Goal: Task Accomplishment & Management: Complete application form

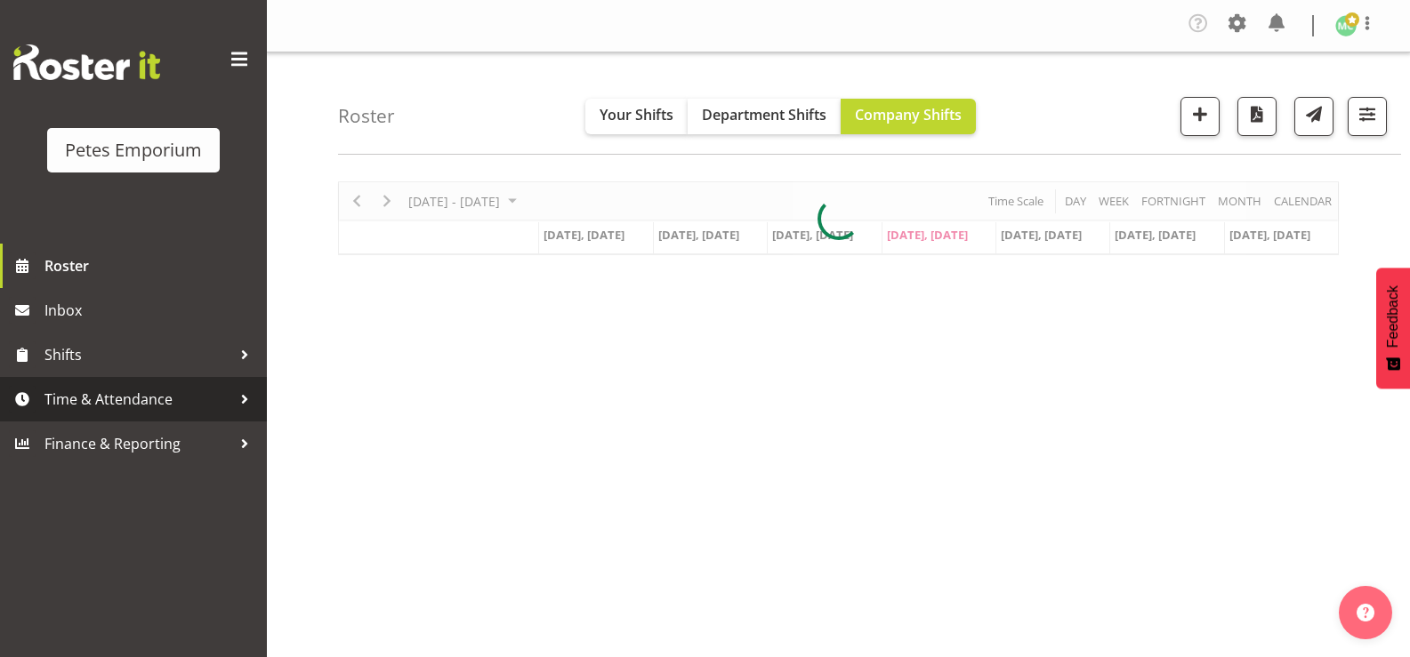
click at [156, 405] on span "Time & Attendance" at bounding box center [137, 399] width 187 height 27
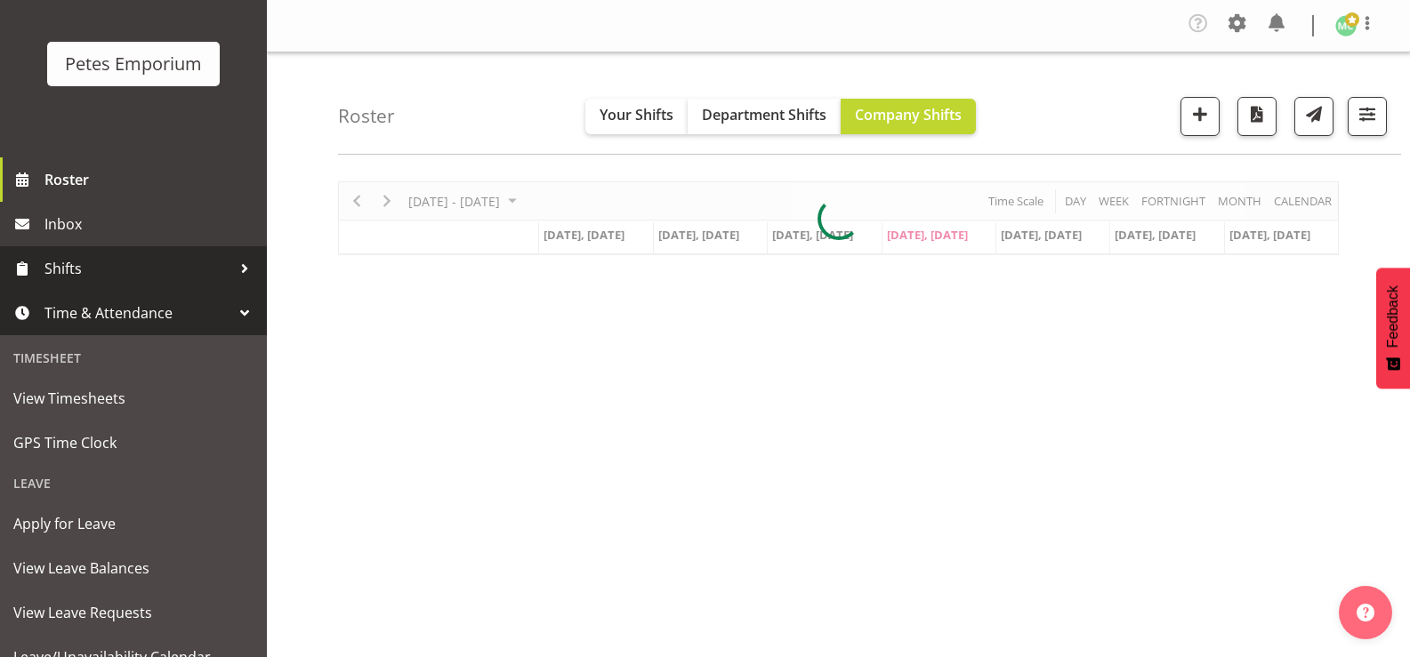
scroll to position [157, 0]
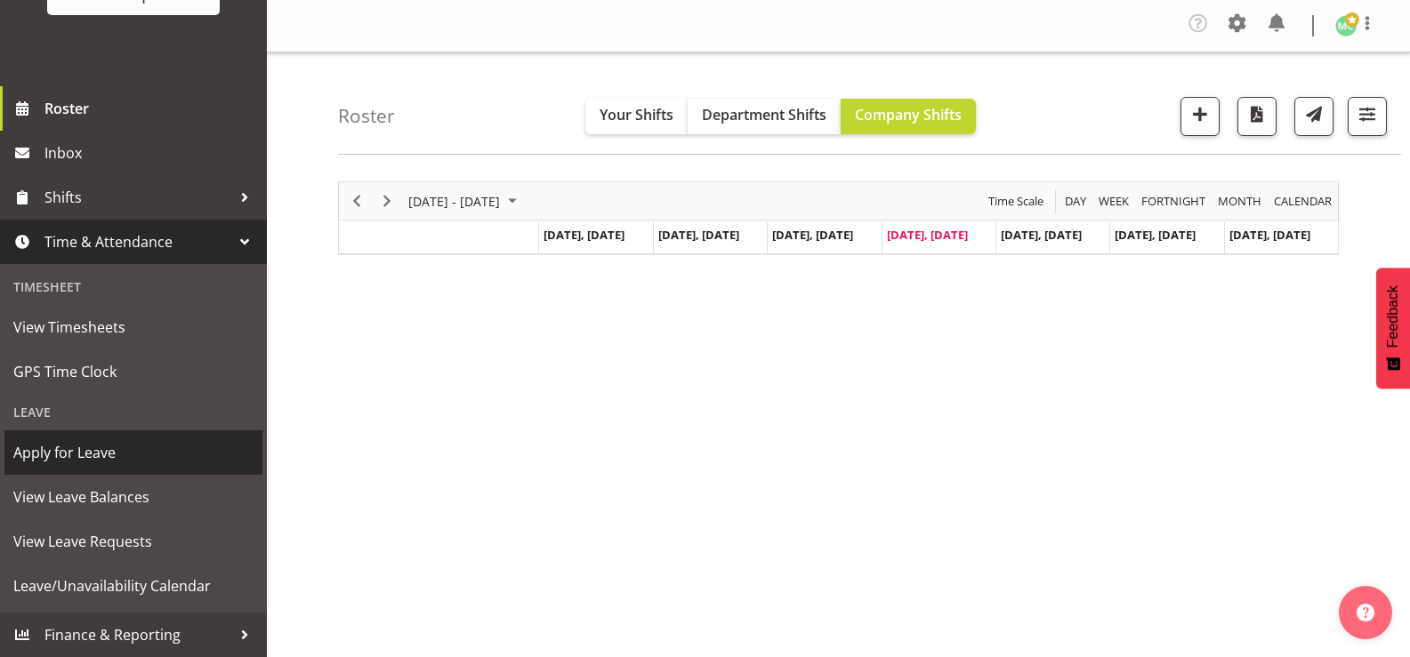
click at [108, 451] on span "Apply for Leave" at bounding box center [133, 452] width 240 height 27
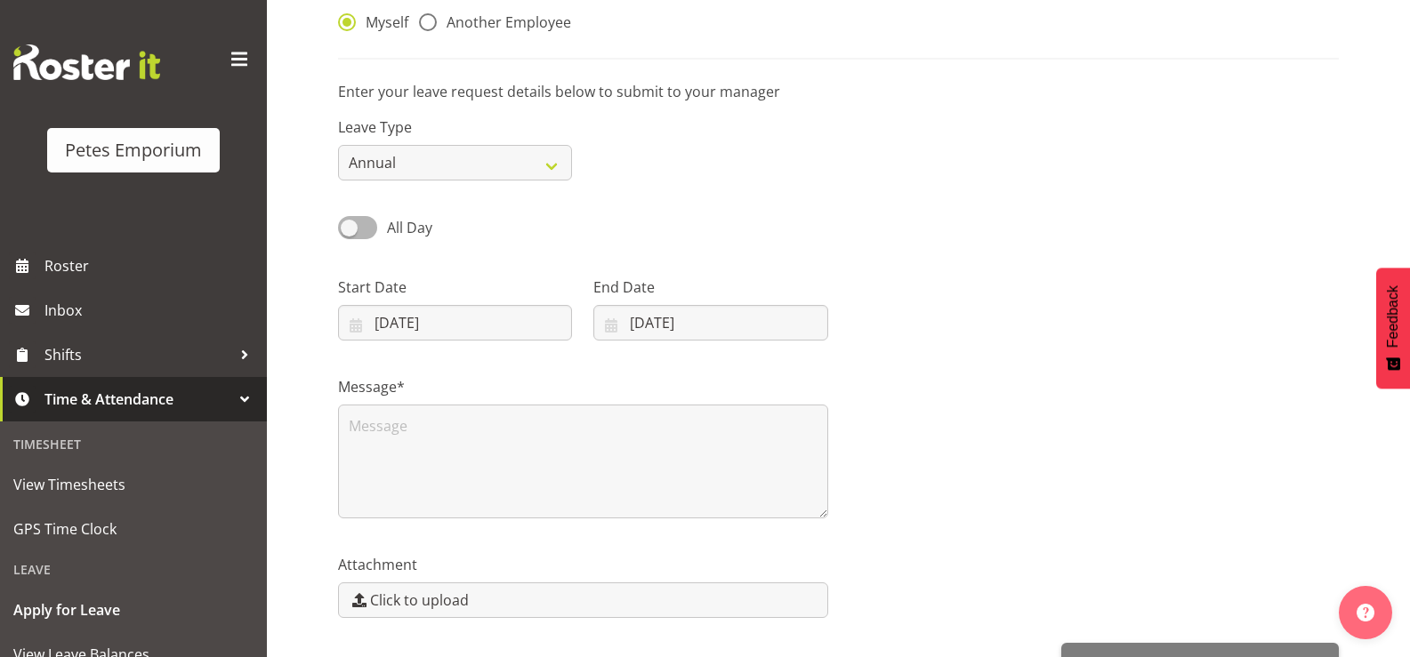
scroll to position [237, 0]
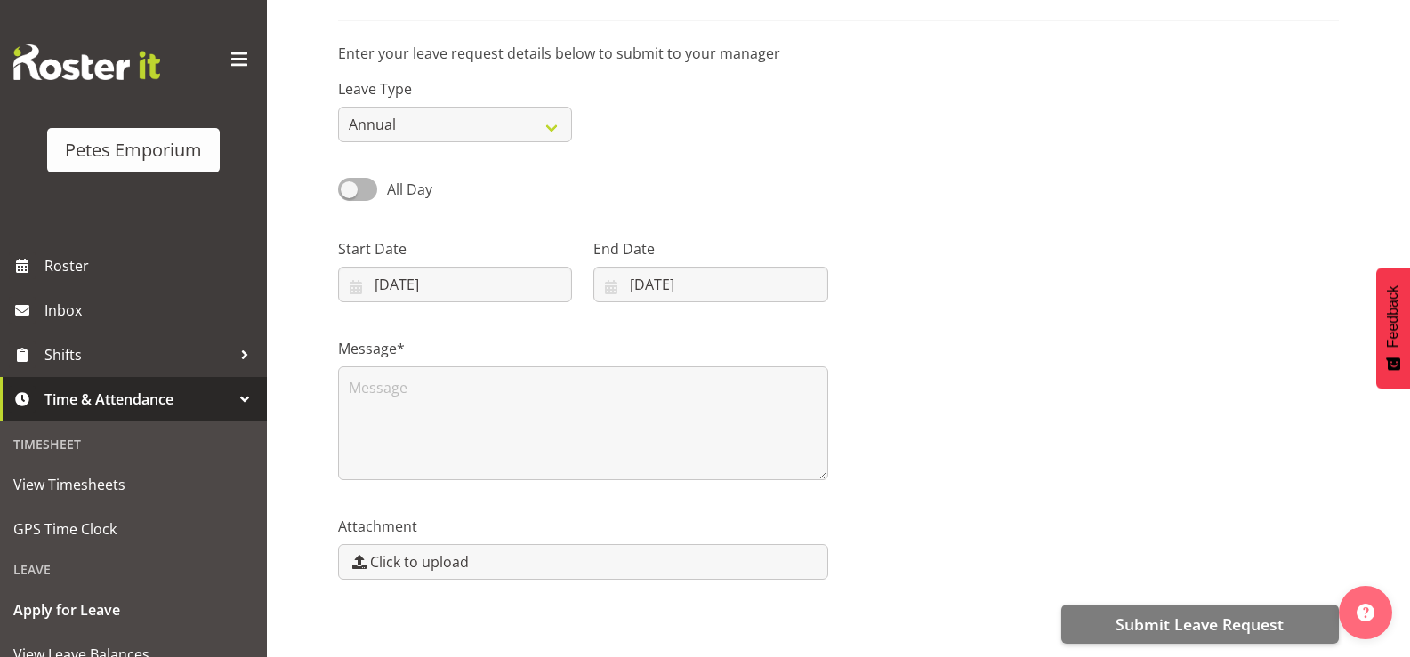
click at [406, 191] on div "All Day" at bounding box center [454, 183] width 255 height 60
click at [406, 181] on span "All Day" at bounding box center [409, 190] width 45 height 20
click at [350, 183] on input "All Day" at bounding box center [344, 189] width 12 height 12
checkbox input "true"
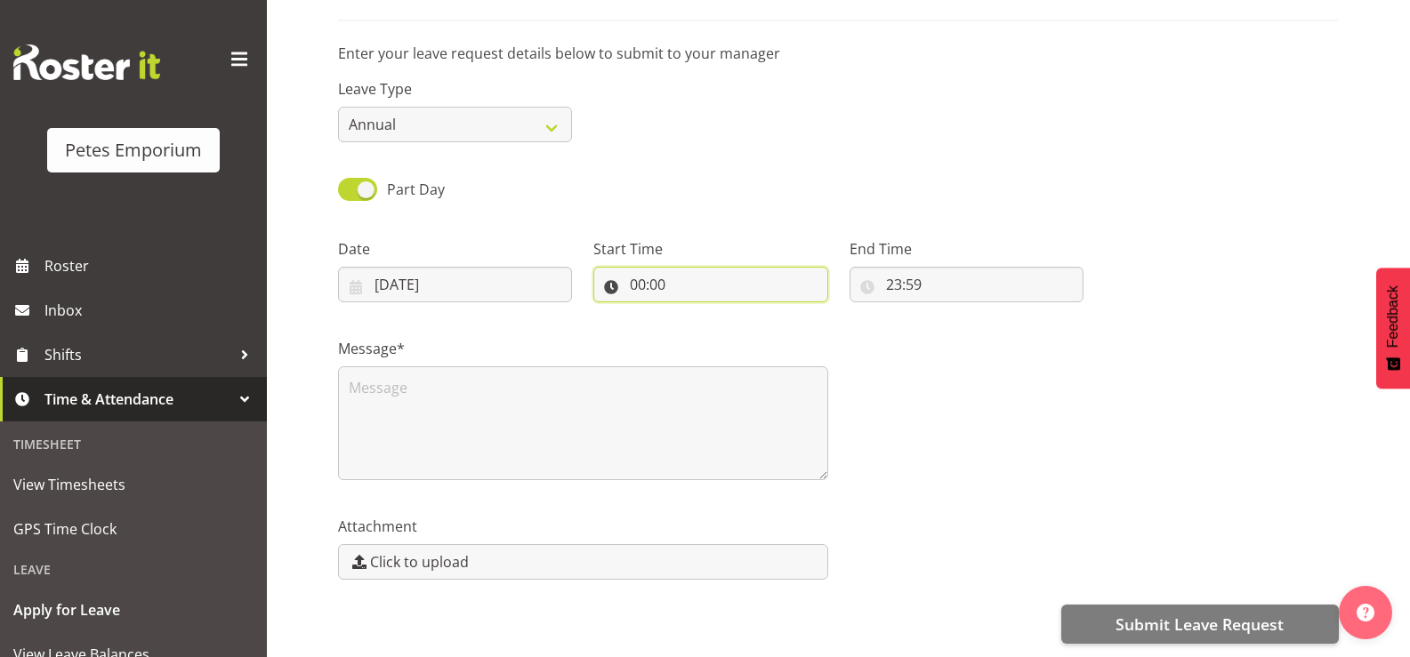
click at [664, 272] on input "00:00" at bounding box center [710, 285] width 234 height 36
click at [714, 326] on select "00 01 02 03 04 05 06 07 08 09 10 11 12 13 14 15 16 17 18 19 20 21 22 23" at bounding box center [715, 331] width 40 height 36
select select "15"
click at [695, 313] on select "00 01 02 03 04 05 06 07 08 09 10 11 12 13 14 15 16 17 18 19 20 21 22 23" at bounding box center [715, 331] width 40 height 36
type input "15:00"
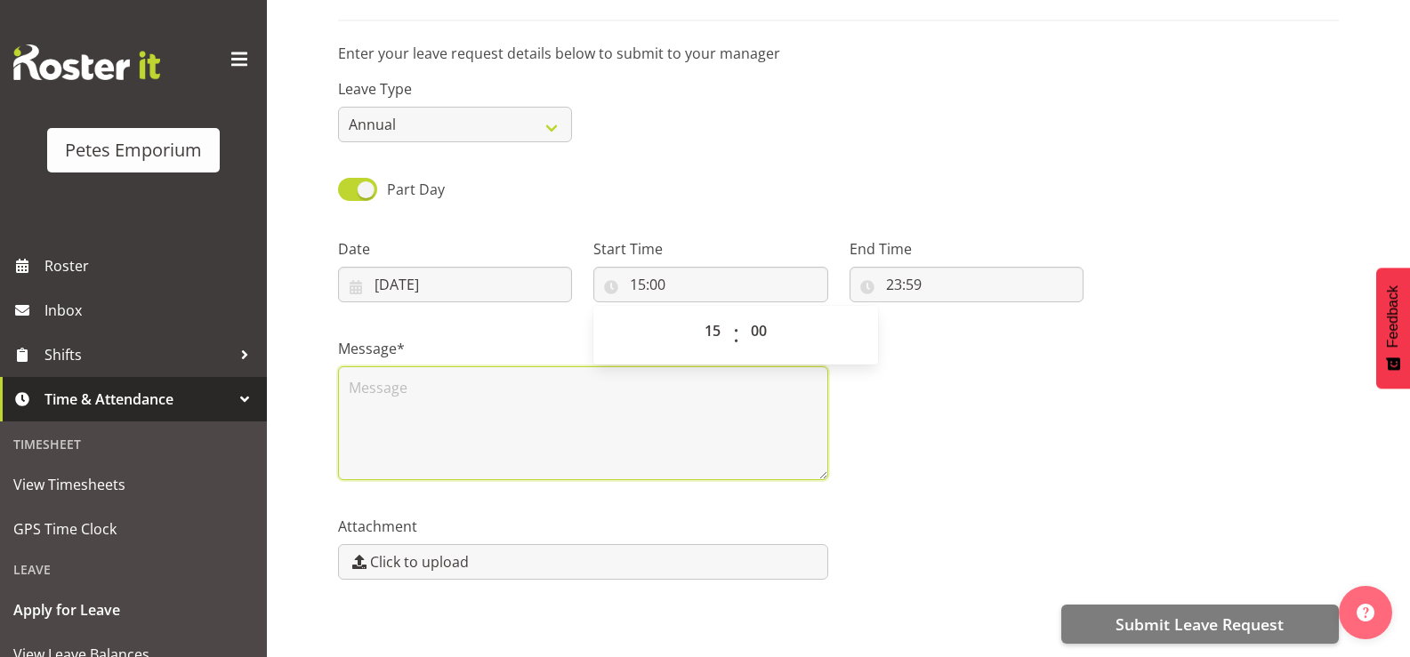
click at [620, 373] on textarea at bounding box center [583, 424] width 490 height 114
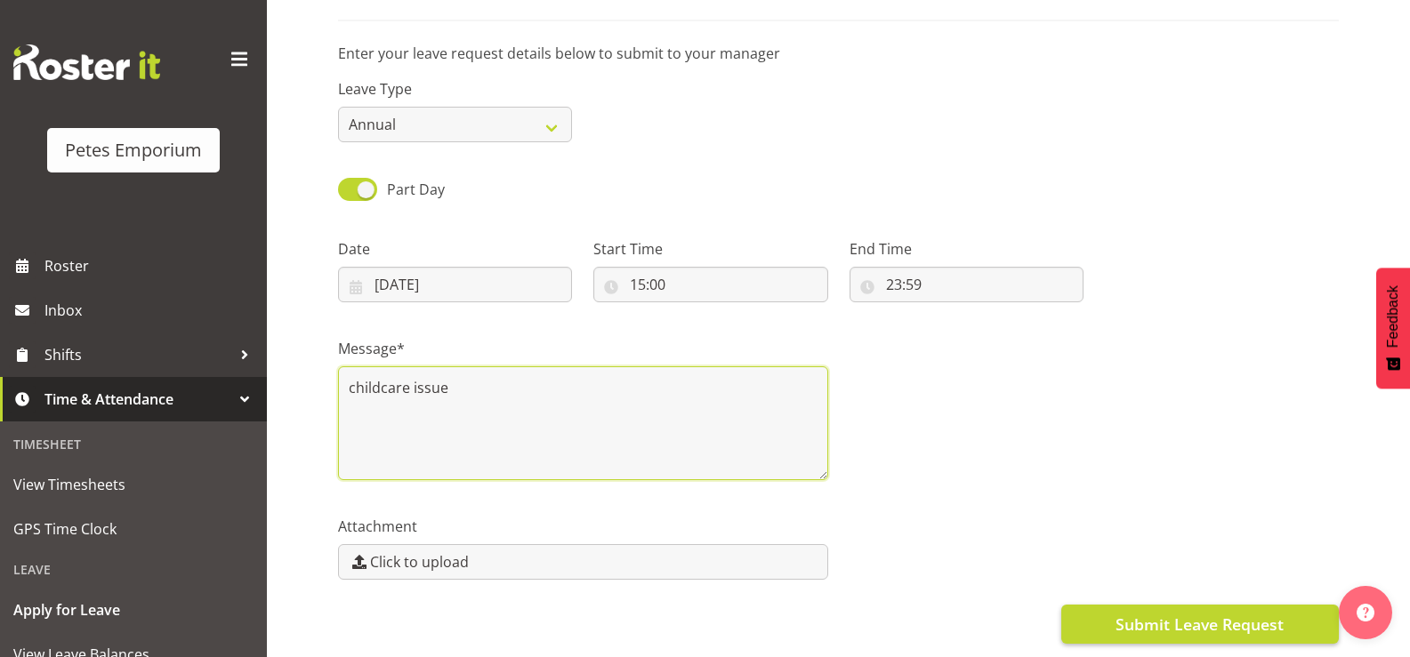
type textarea "childcare issue"
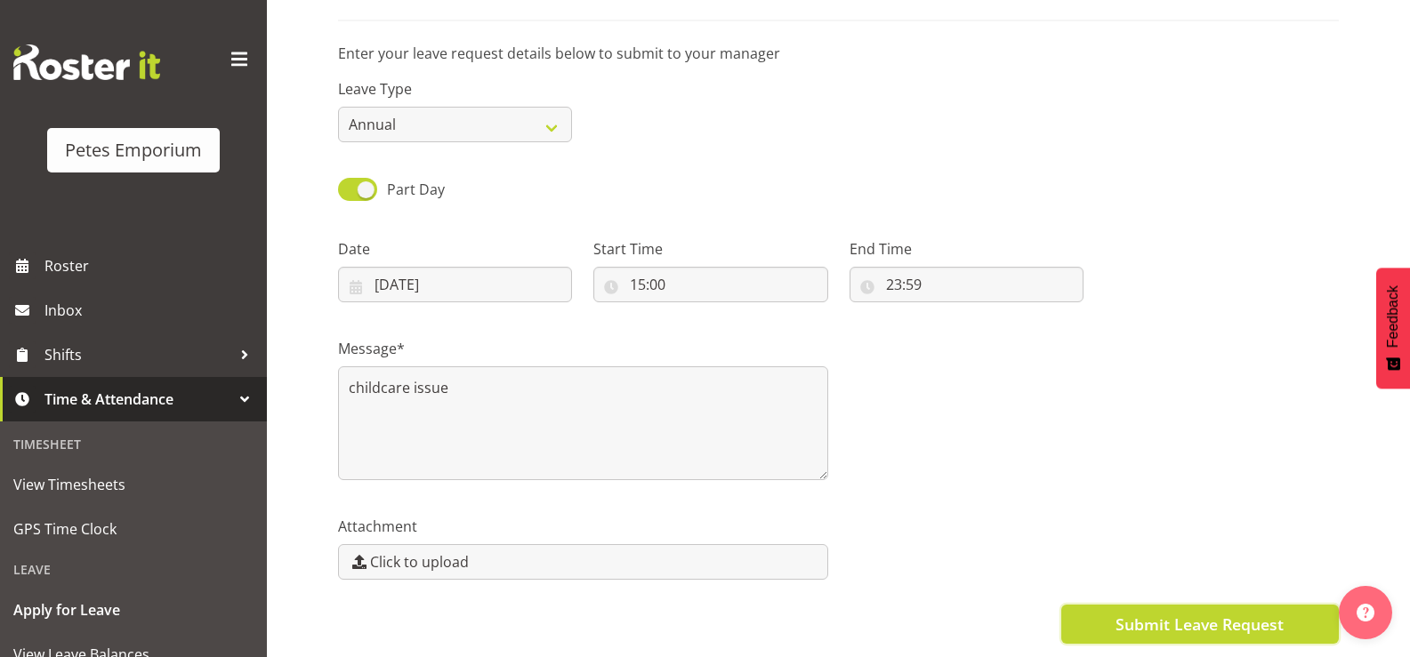
click at [1132, 613] on span "Submit Leave Request" at bounding box center [1200, 624] width 168 height 23
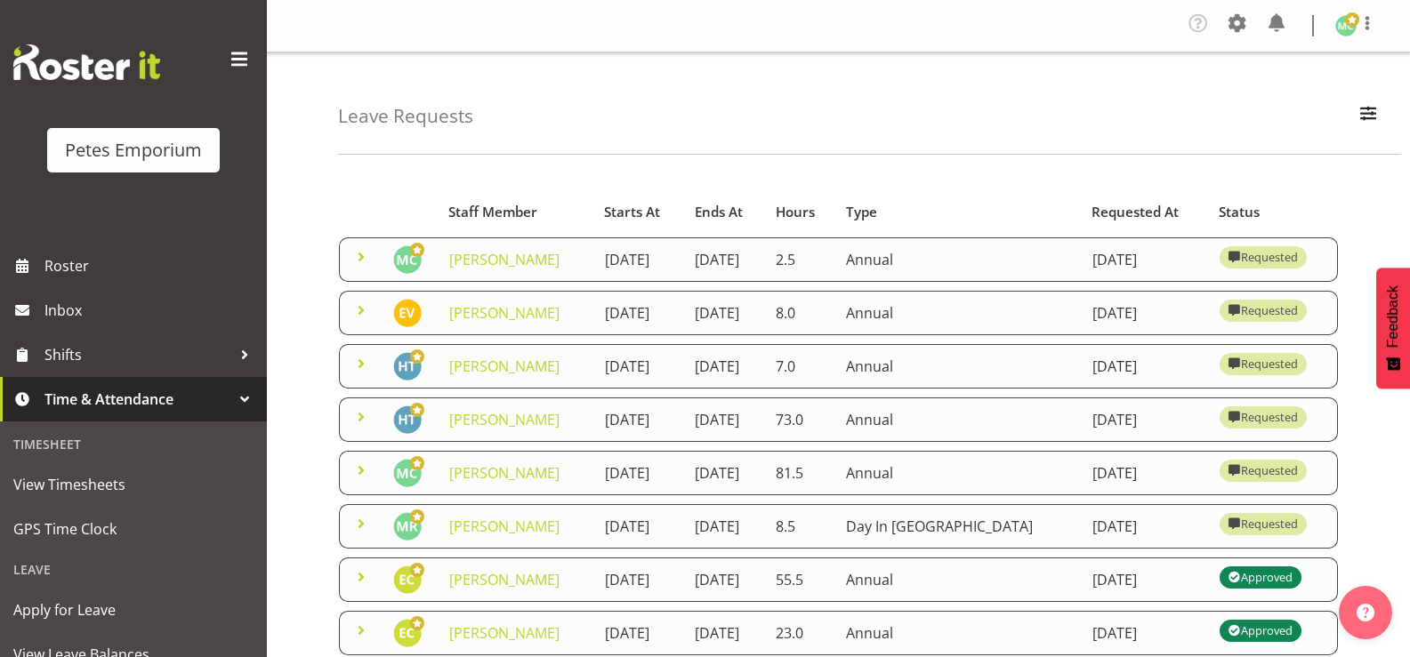
click at [359, 375] on span at bounding box center [360, 363] width 21 height 21
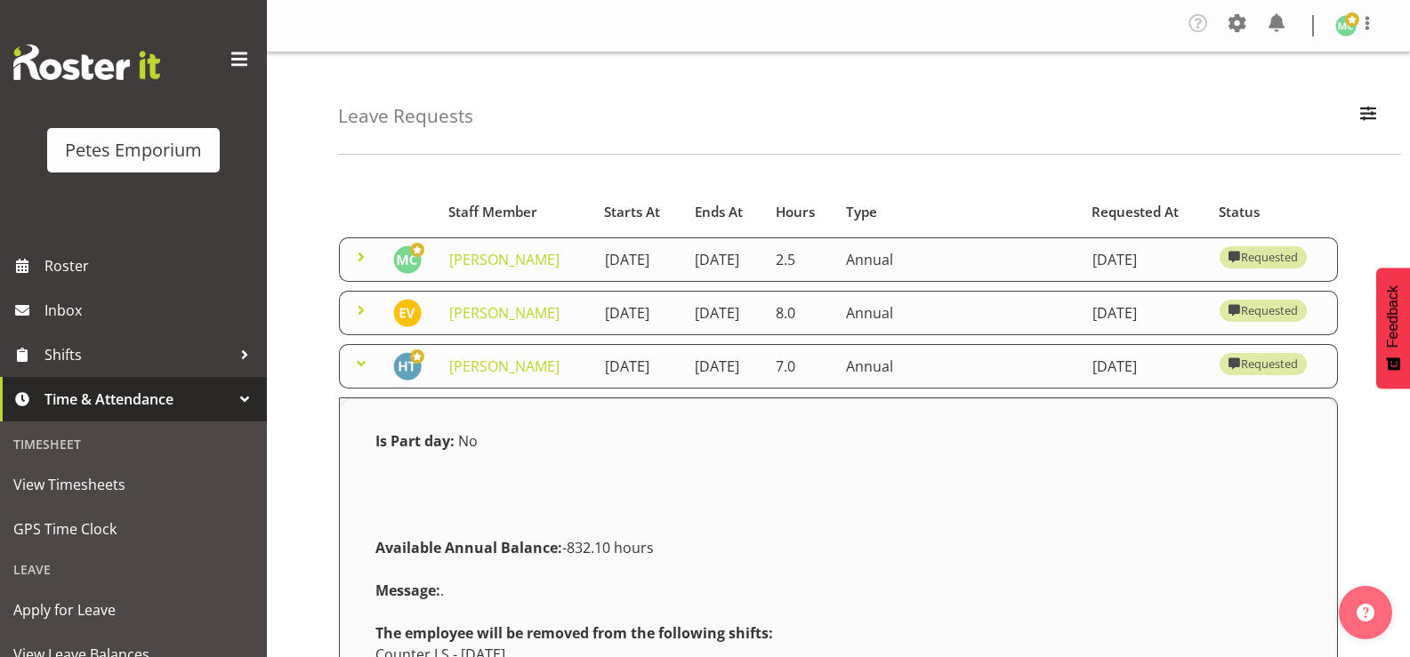
click at [355, 375] on span at bounding box center [360, 363] width 21 height 21
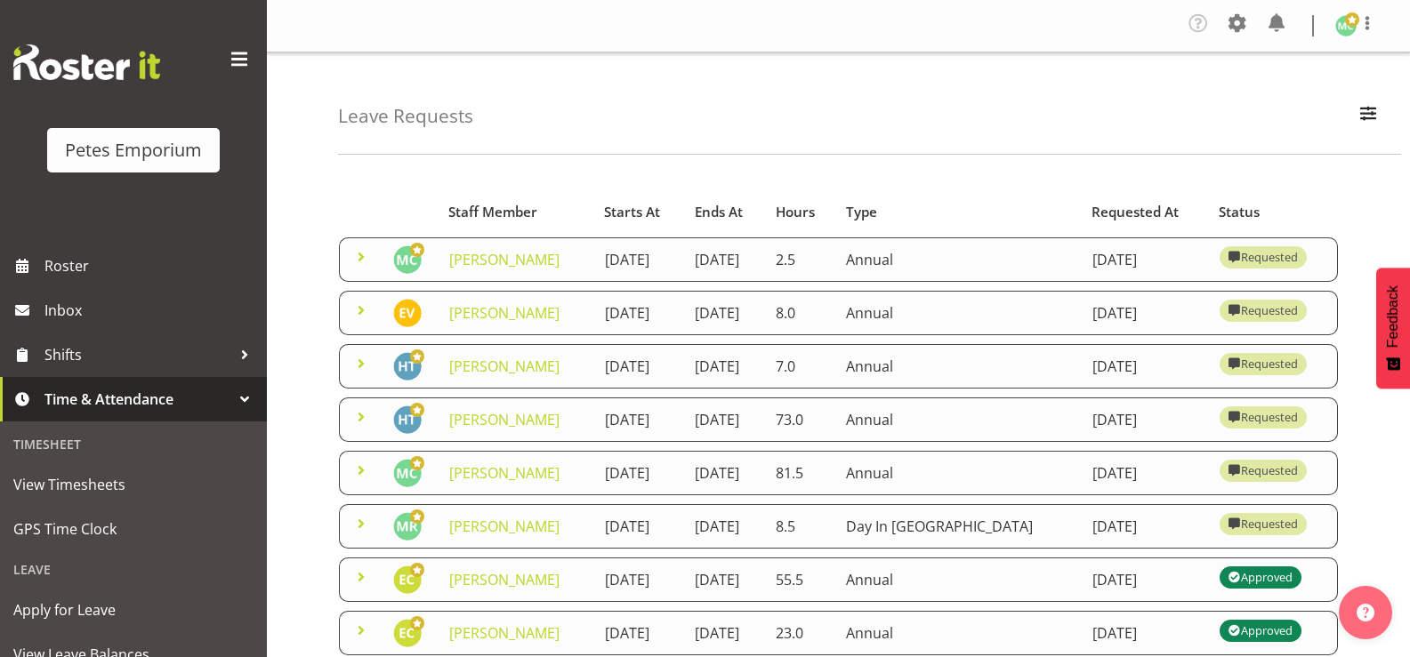
click at [765, 493] on td "10th January 2026" at bounding box center [724, 473] width 81 height 44
click at [358, 428] on span at bounding box center [360, 417] width 21 height 21
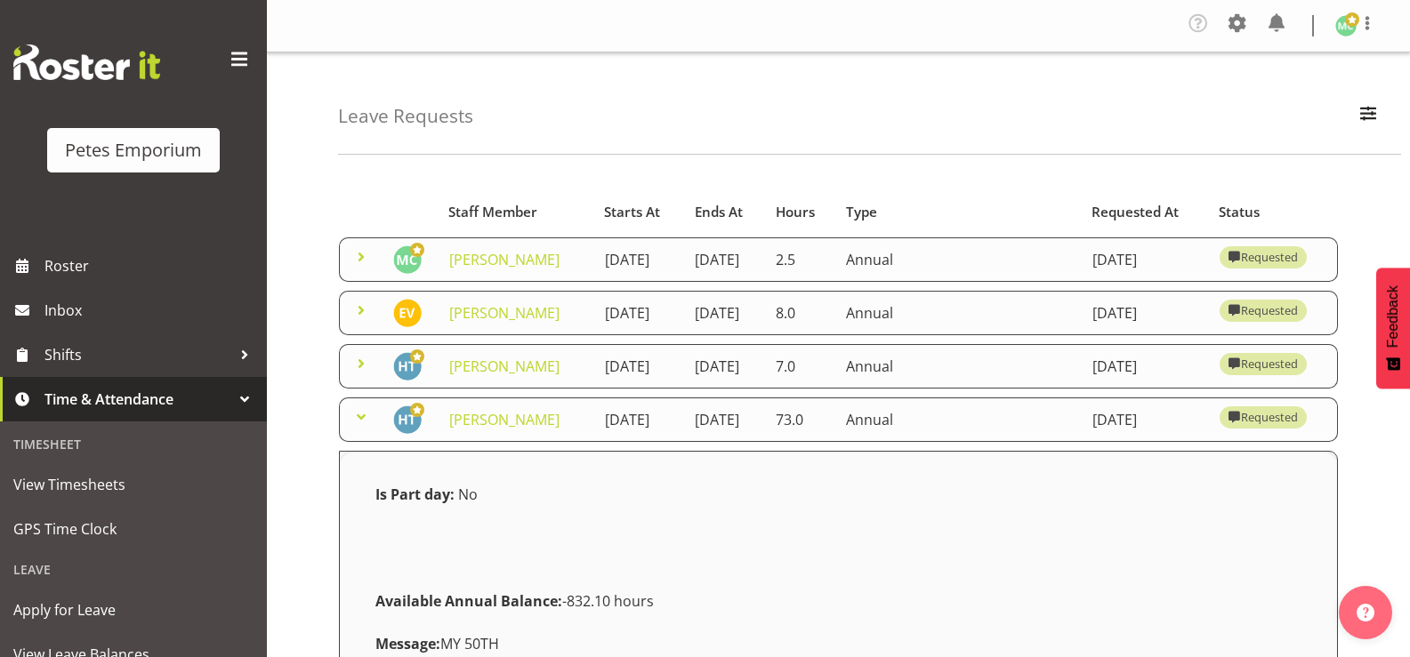
scroll to position [89, 0]
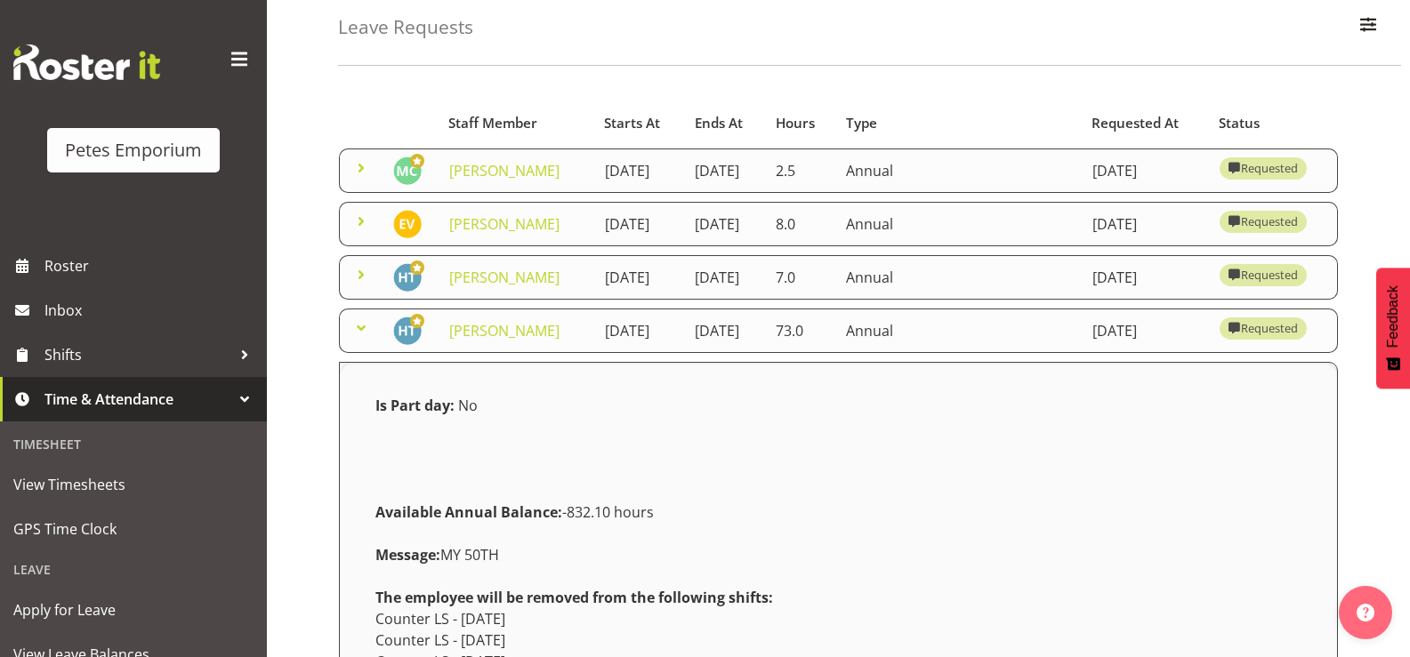
click at [365, 338] on span at bounding box center [360, 328] width 21 height 21
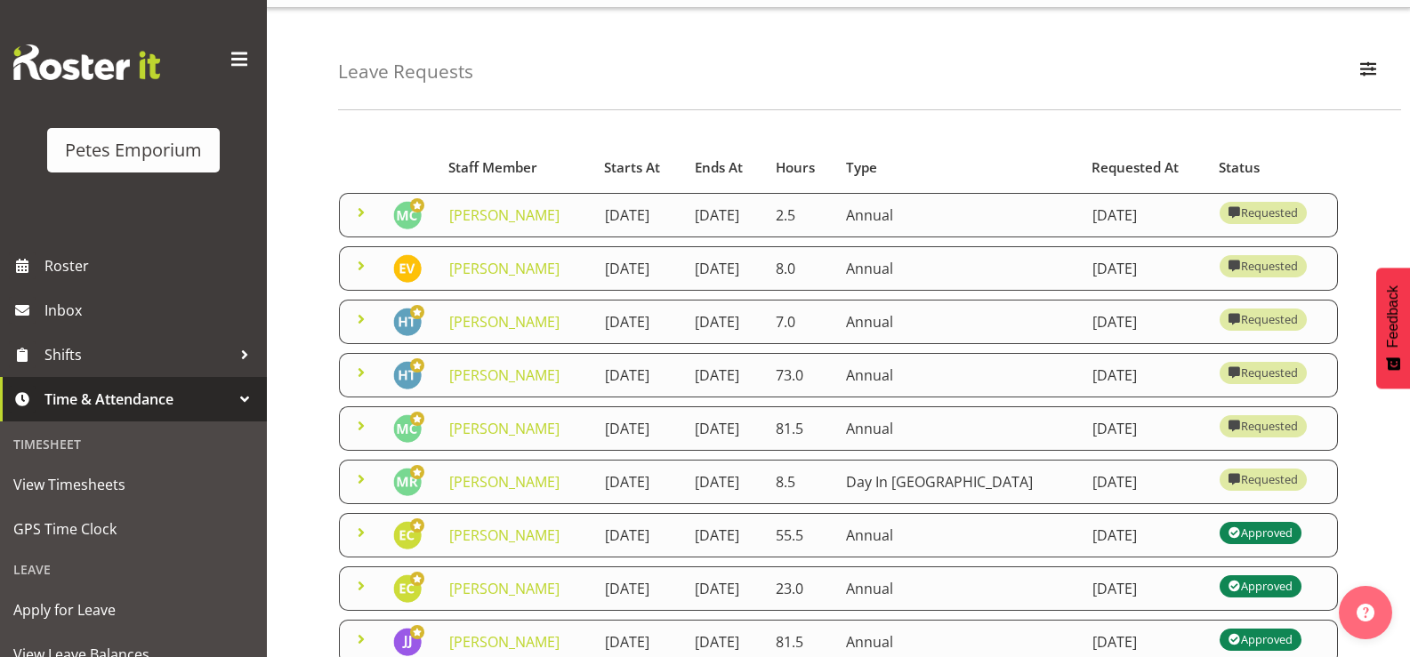
scroll to position [0, 0]
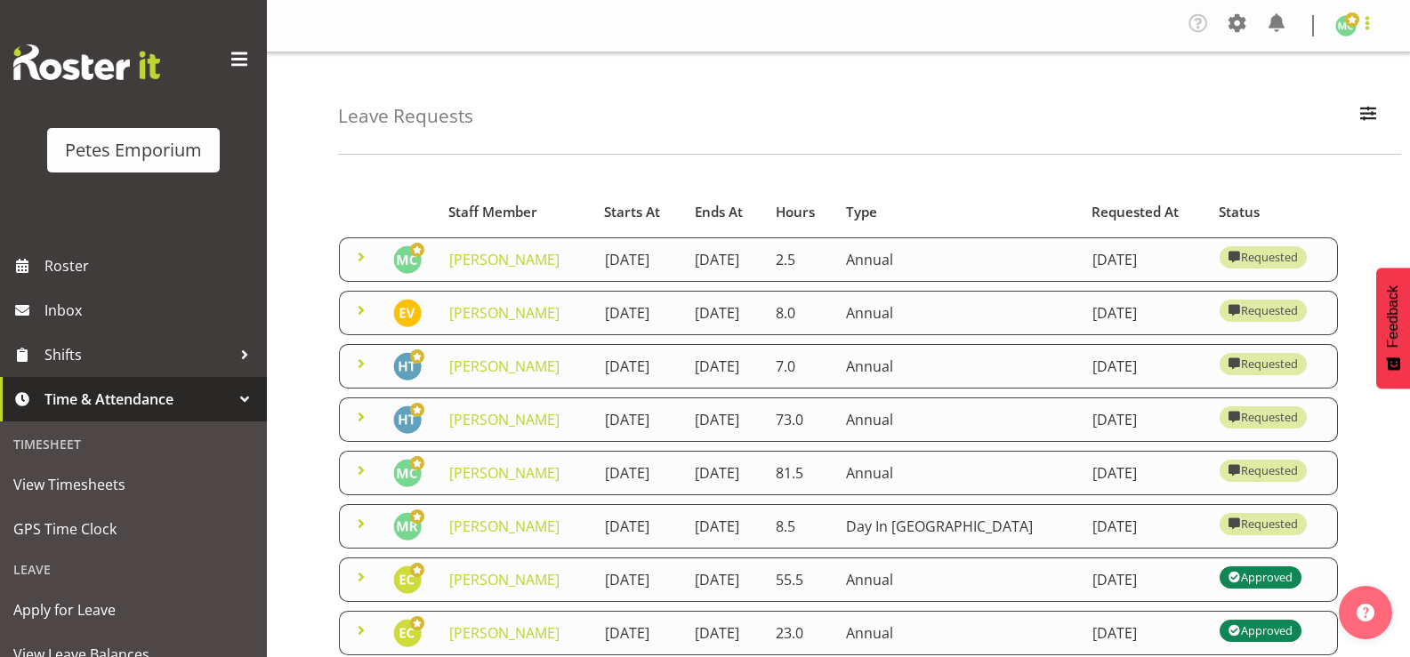
click at [1361, 26] on span at bounding box center [1367, 22] width 21 height 21
click at [1306, 95] on link "Log Out" at bounding box center [1292, 98] width 171 height 32
